Goal: Task Accomplishment & Management: Manage account settings

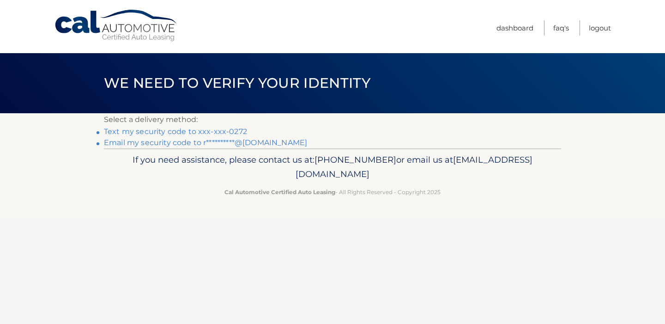
click at [133, 131] on link "Text my security code to xxx-xxx-0272" at bounding box center [175, 131] width 143 height 9
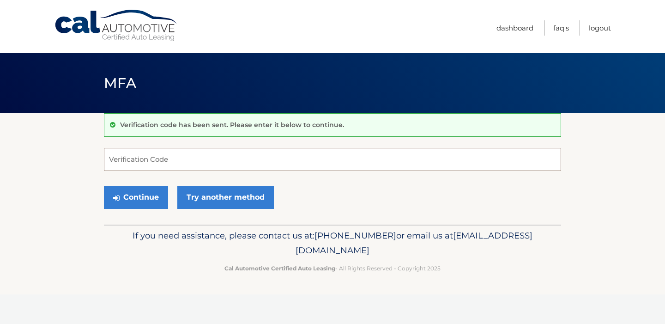
click at [328, 152] on input "Verification Code" at bounding box center [332, 159] width 457 height 23
type input "675068"
click at [159, 197] on button "Continue" at bounding box center [136, 197] width 64 height 23
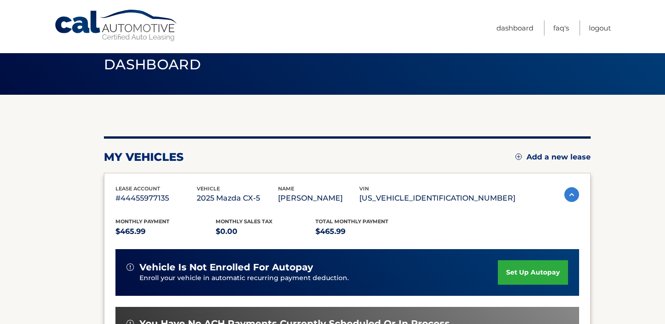
scroll to position [21, 0]
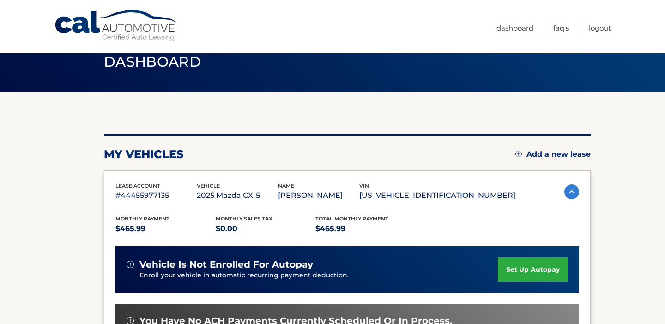
click at [527, 271] on link "set up autopay" at bounding box center [533, 269] width 70 height 24
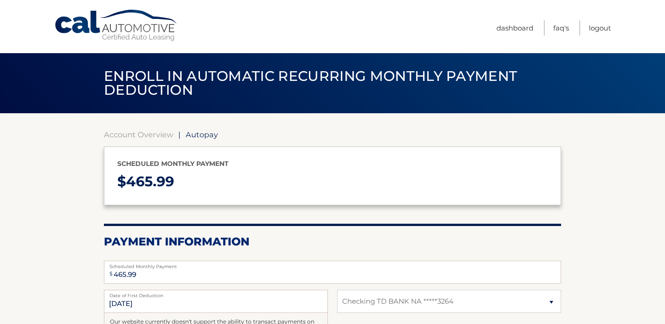
select select "ZWIyNTFmNDEtMmZhNi00M2I2LTk2OTctMWEyZGQ1N2YyM2I1"
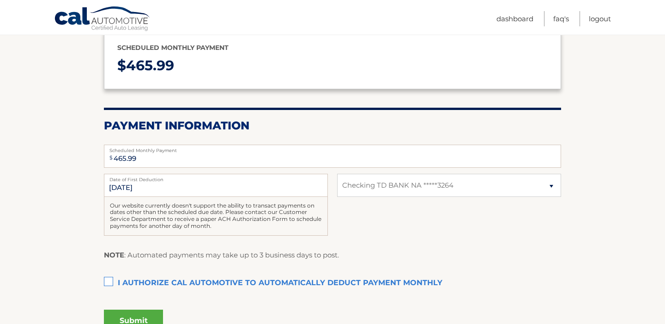
click at [109, 281] on label "I authorize cal automotive to automatically deduct payment monthly This checkbo…" at bounding box center [332, 283] width 457 height 18
click at [0, 0] on input "I authorize cal automotive to automatically deduct payment monthly This checkbo…" at bounding box center [0, 0] width 0 height 0
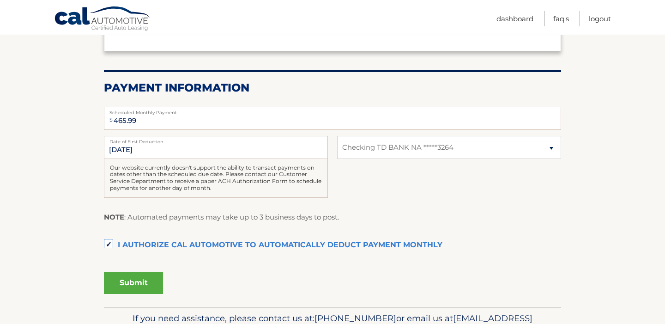
scroll to position [207, 0]
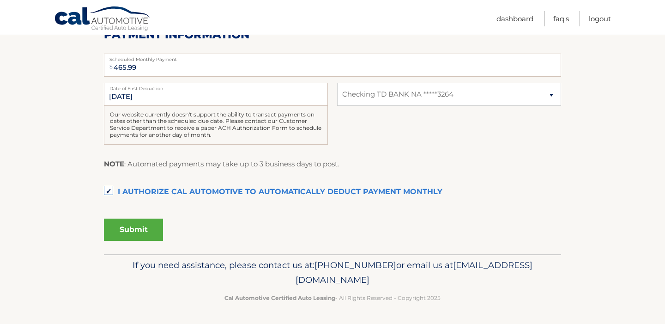
click at [145, 230] on button "Submit" at bounding box center [133, 229] width 59 height 22
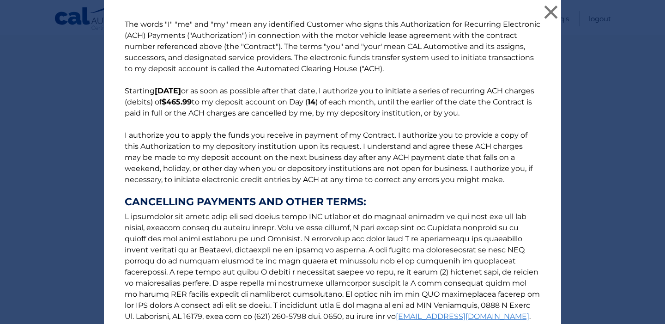
scroll to position [112, 0]
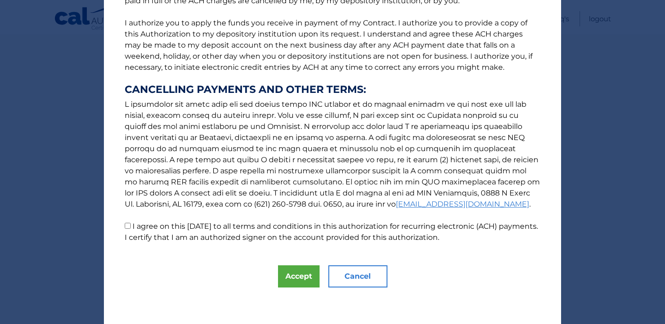
click at [129, 226] on input "I agree on this 09/13/2025 to all terms and conditions in this authorization fo…" at bounding box center [128, 226] width 6 height 6
checkbox input "true"
click at [286, 274] on button "Accept" at bounding box center [299, 276] width 42 height 22
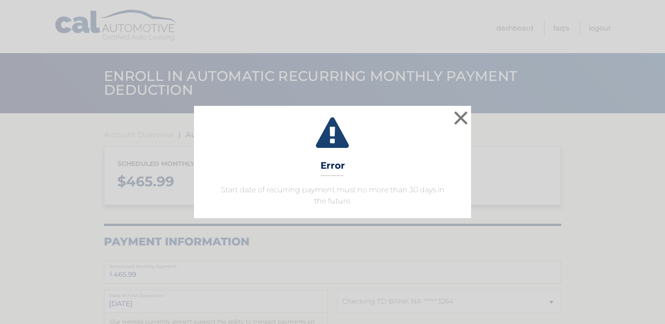
select select "ZWIyNTFmNDEtMmZhNi00M2I2LTk2OTctMWEyZGQ1N2YyM2I1"
click at [460, 122] on button "×" at bounding box center [461, 118] width 18 height 18
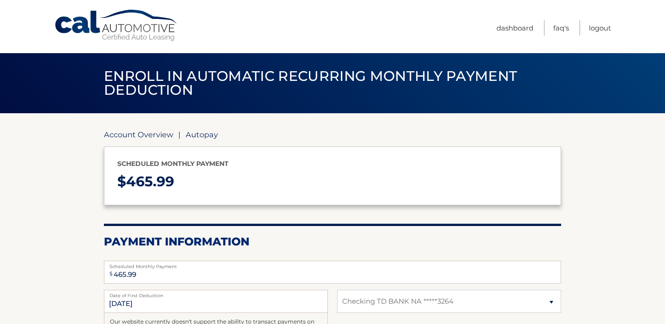
click at [151, 135] on link "Account Overview" at bounding box center [138, 134] width 69 height 9
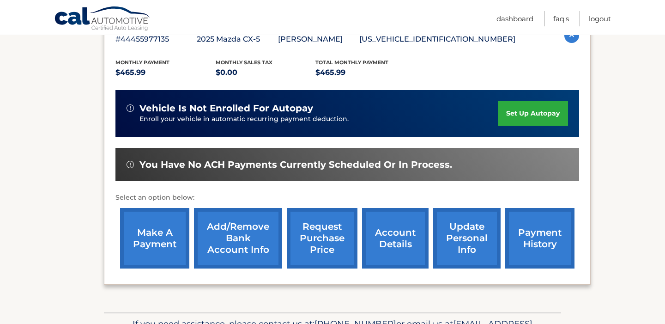
scroll to position [180, 0]
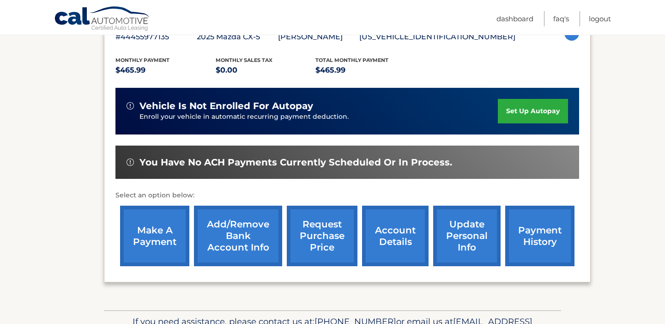
click at [153, 232] on link "make a payment" at bounding box center [154, 236] width 69 height 61
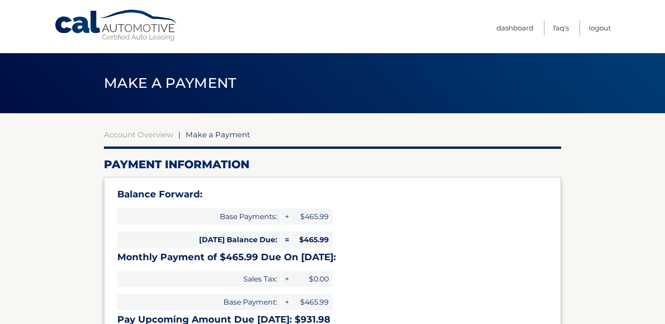
select select "ZWIyNTFmNDEtMmZhNi00M2I2LTk2OTctMWEyZGQ1N2YyM2I1"
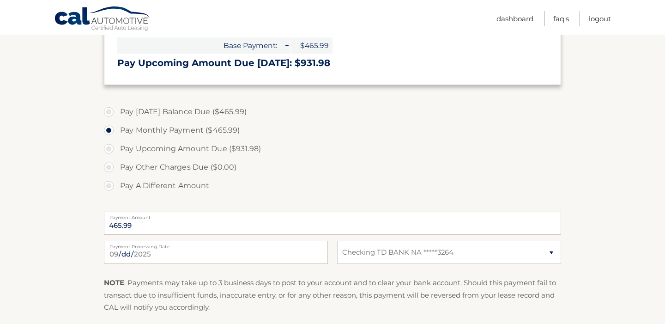
scroll to position [376, 0]
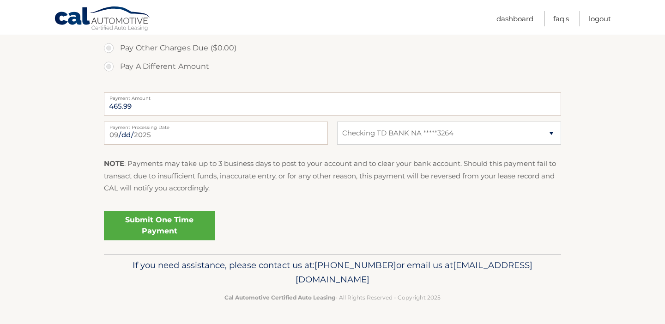
click at [173, 224] on link "Submit One Time Payment" at bounding box center [159, 226] width 111 height 30
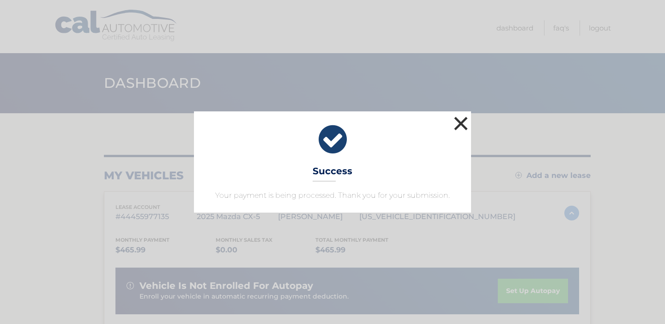
click at [463, 116] on button "×" at bounding box center [461, 123] width 18 height 18
